Goal: Task Accomplishment & Management: Complete application form

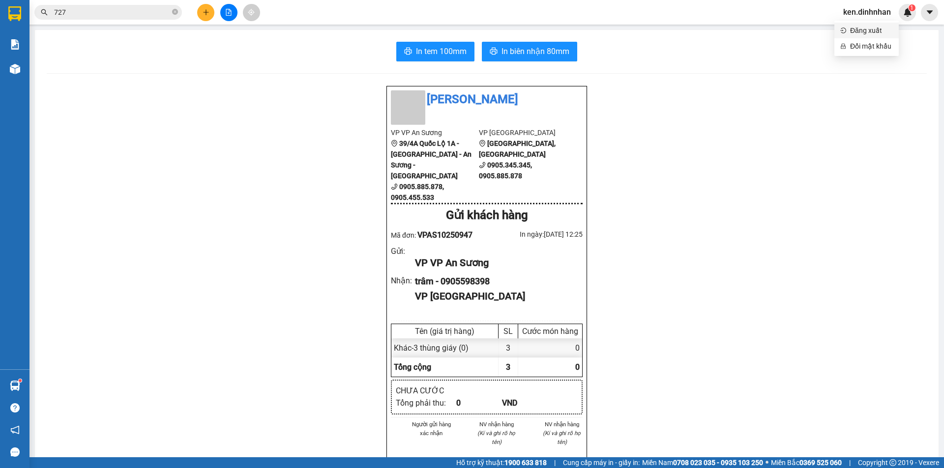
click at [877, 32] on span "Đăng xuất" at bounding box center [871, 30] width 43 height 11
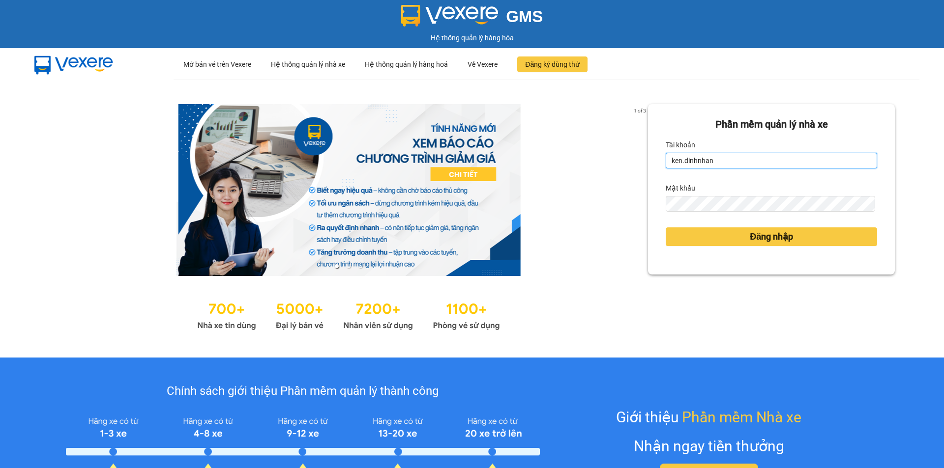
click at [745, 164] on input "ken.dinhnhan" at bounding box center [771, 161] width 211 height 16
type input "trang.dinhnhan"
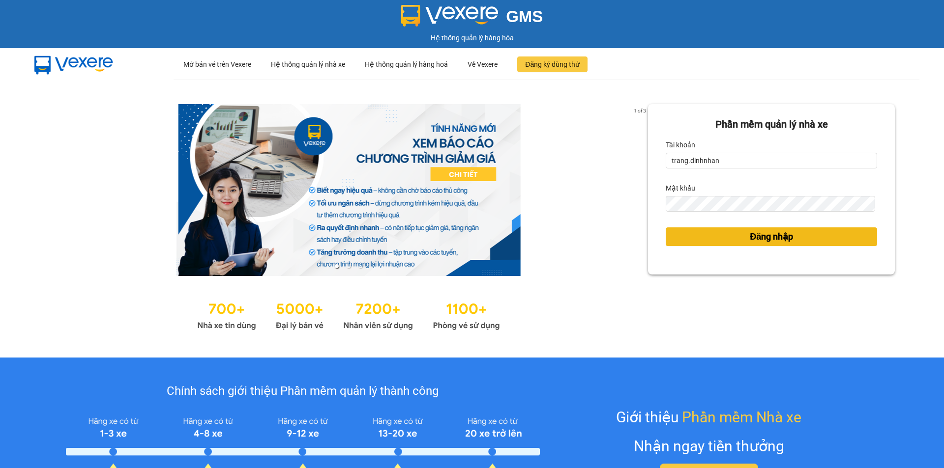
click at [714, 238] on button "Đăng nhập" at bounding box center [771, 237] width 211 height 19
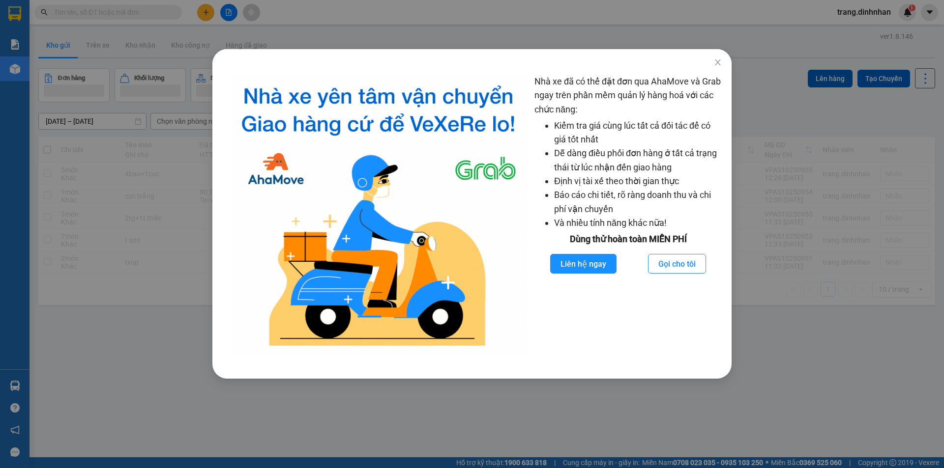
click at [210, 12] on div "Nhà xe đã có thể đặt đơn qua AhaMove và Grab ngay trên phần mềm quản lý hàng ho…" at bounding box center [472, 234] width 944 height 468
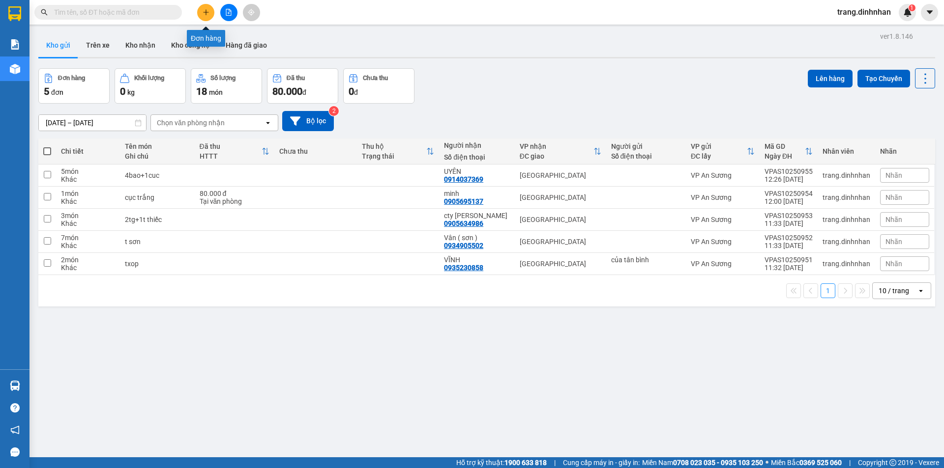
click at [208, 14] on icon "plus" at bounding box center [206, 12] width 7 height 7
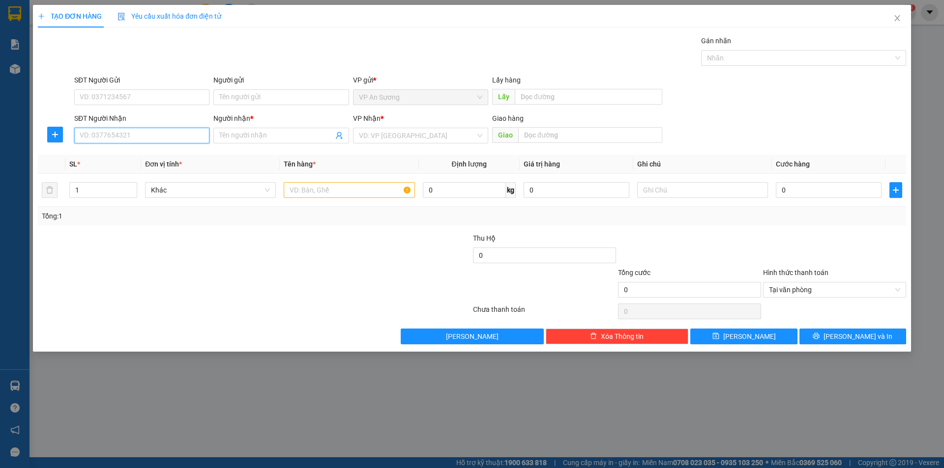
click at [156, 140] on input "SĐT Người Nhận" at bounding box center [141, 136] width 135 height 16
click at [148, 155] on div "0909367257 - Toàn 1" at bounding box center [141, 155] width 123 height 11
type input "0909367257"
type input "Toàn 1"
type input "0909367257"
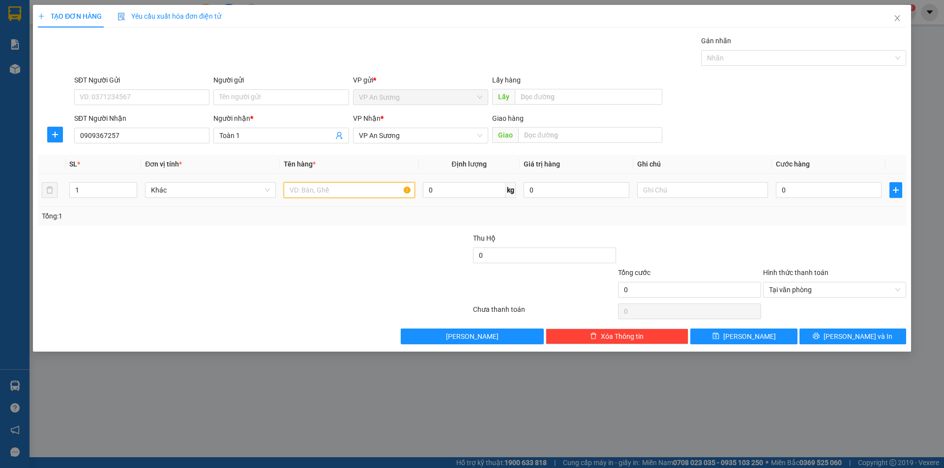
click at [374, 192] on input "text" at bounding box center [349, 190] width 131 height 16
type input "5 xốp"
click at [829, 184] on input "0" at bounding box center [829, 190] width 106 height 16
type input "5"
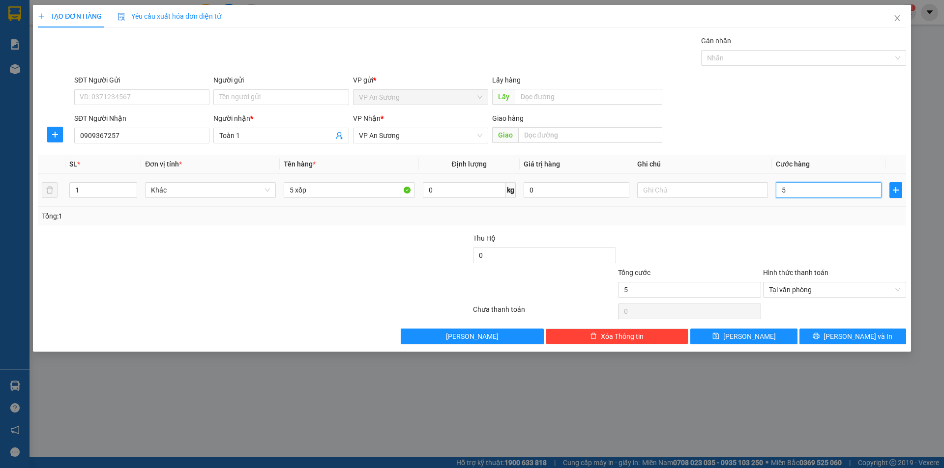
type input "50"
type input "500"
type input "500.000"
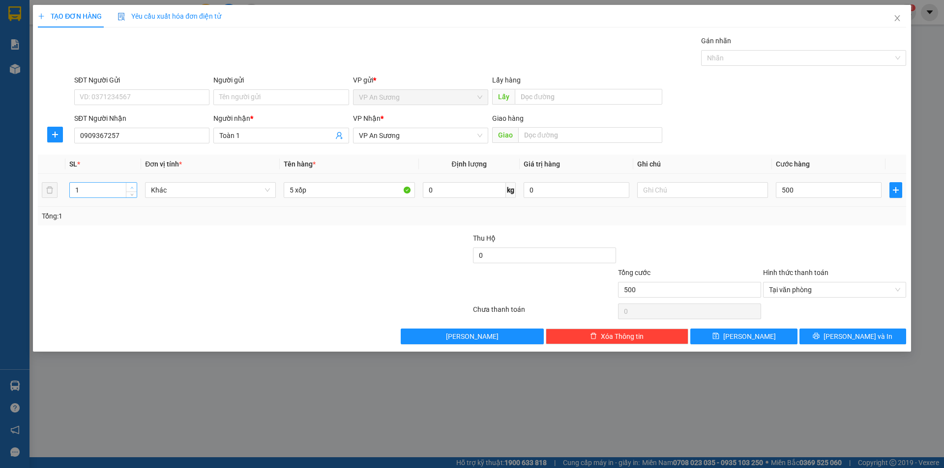
type input "500.000"
click at [131, 183] on span "Increase Value" at bounding box center [131, 187] width 11 height 9
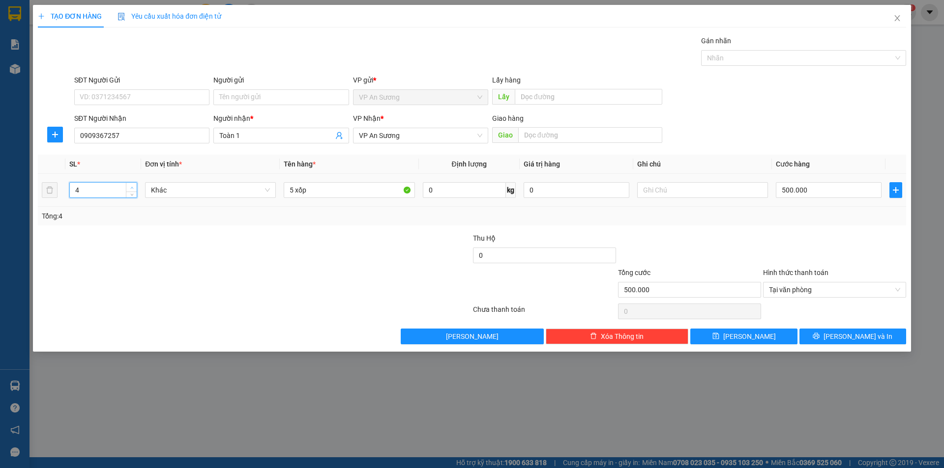
type input "5"
click at [131, 183] on span "Increase Value" at bounding box center [131, 187] width 11 height 9
click at [852, 333] on span "[PERSON_NAME] và In" at bounding box center [857, 336] width 69 height 11
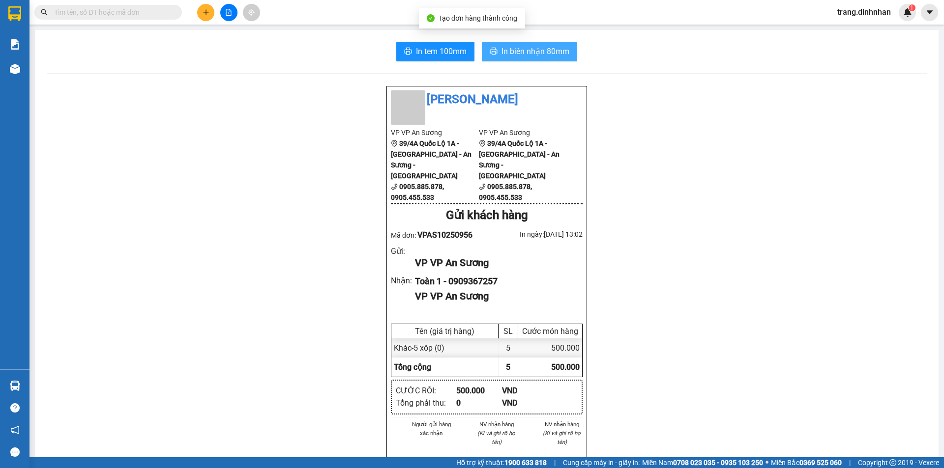
click at [559, 55] on span "In biên nhận 80mm" at bounding box center [535, 51] width 68 height 12
click at [135, 11] on input "text" at bounding box center [112, 12] width 116 height 11
